Goal: Information Seeking & Learning: Learn about a topic

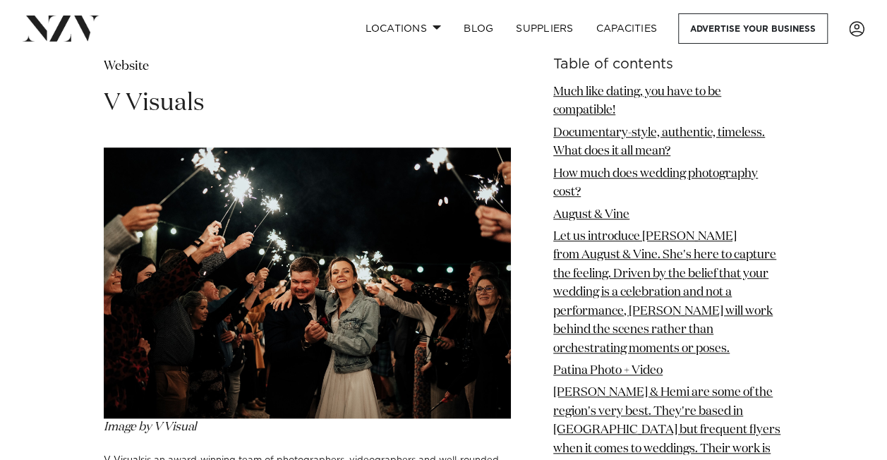
scroll to position [8489, 0]
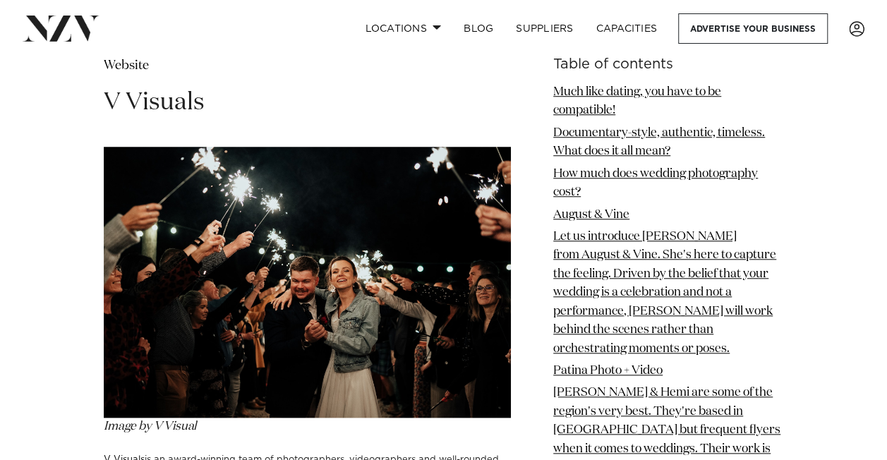
drag, startPoint x: 178, startPoint y: 299, endPoint x: 276, endPoint y: 349, distance: 110.2
drag, startPoint x: 276, startPoint y: 349, endPoint x: 211, endPoint y: 344, distance: 65.2
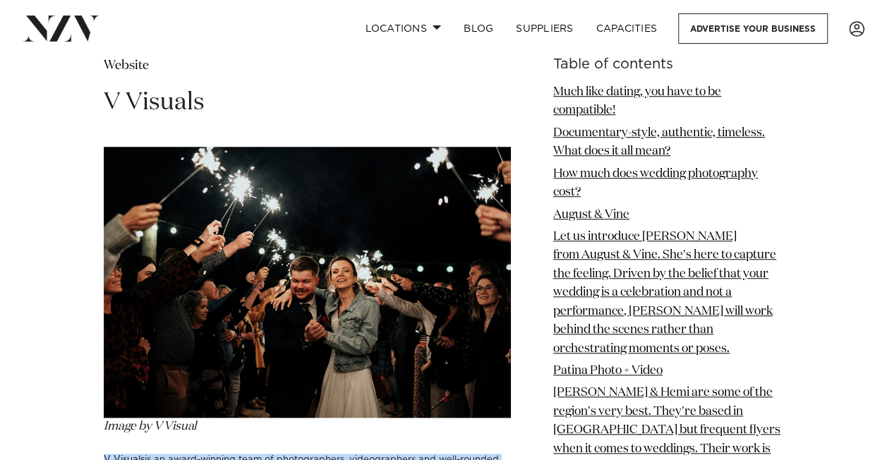
drag, startPoint x: 274, startPoint y: 339, endPoint x: 83, endPoint y: 285, distance: 197.9
drag, startPoint x: 83, startPoint y: 285, endPoint x: 277, endPoint y: 346, distance: 202.7
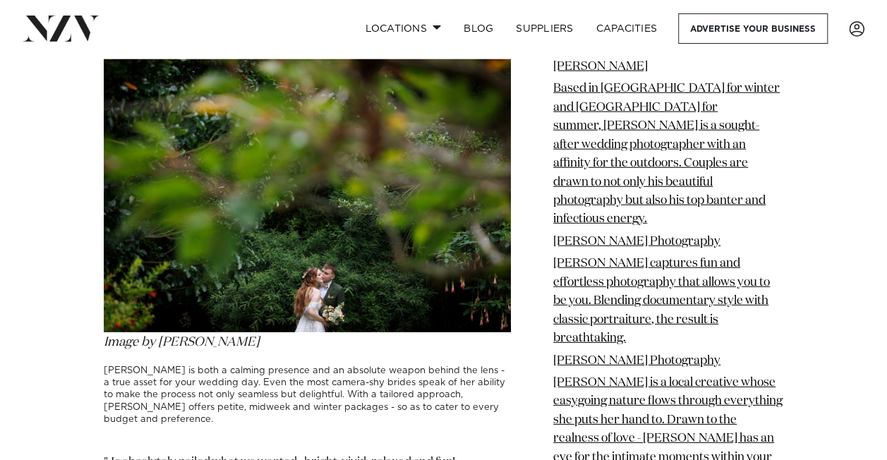
scroll to position [9872, 0]
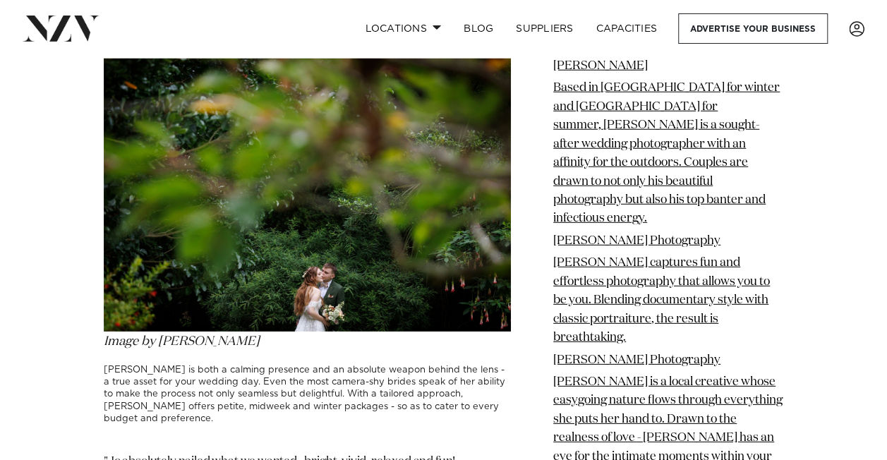
click at [236, 351] on h3 "[PERSON_NAME] is both a calming presence and an absolute weapon behind the lens…" at bounding box center [307, 387] width 407 height 73
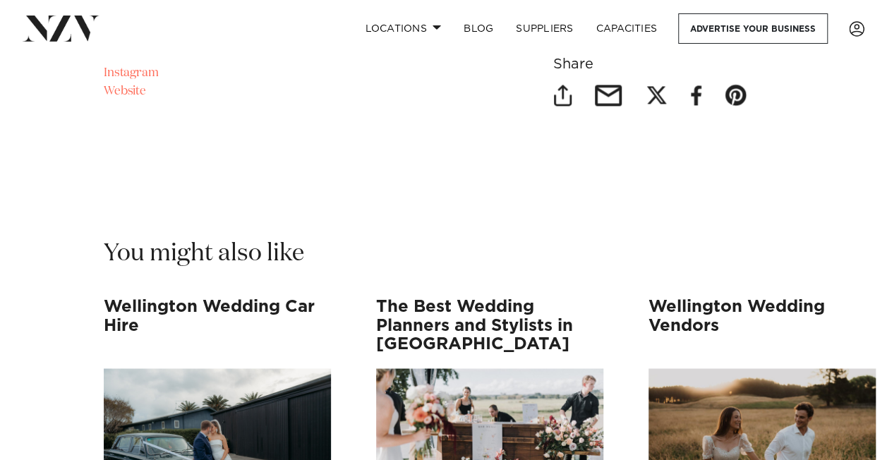
scroll to position [11591, 0]
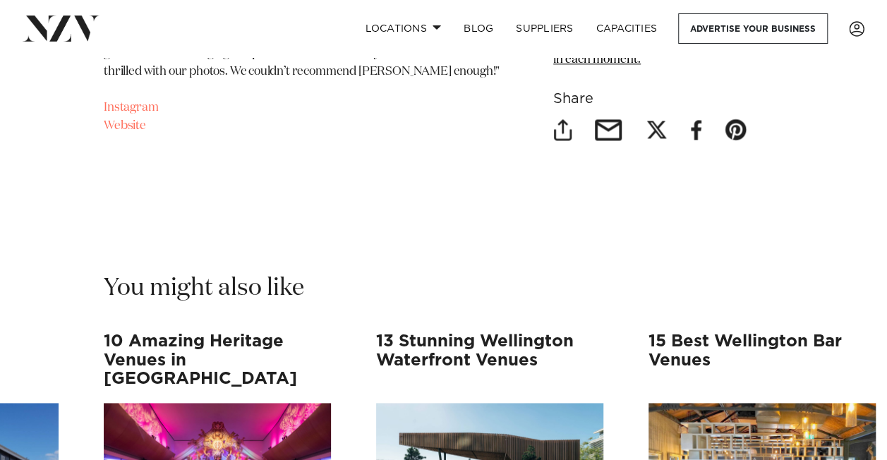
scroll to position [11574, 0]
